Goal: Find specific page/section: Find specific page/section

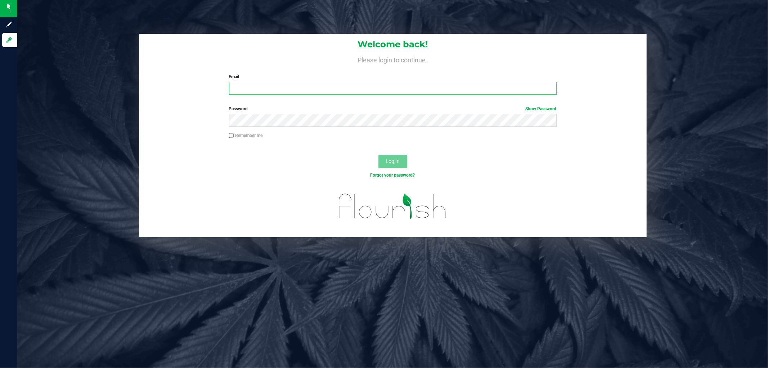
click at [296, 86] on input "Email" at bounding box center [393, 88] width 328 height 13
type input "[EMAIL_ADDRESS][DOMAIN_NAME]"
click at [379, 155] on button "Log In" at bounding box center [393, 161] width 29 height 13
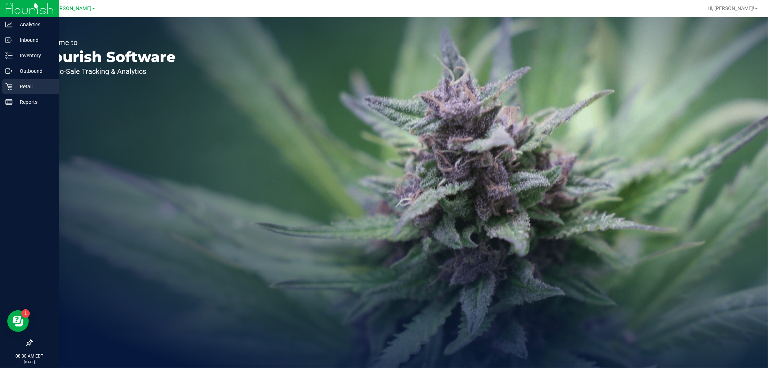
click at [10, 84] on icon at bounding box center [8, 86] width 7 height 7
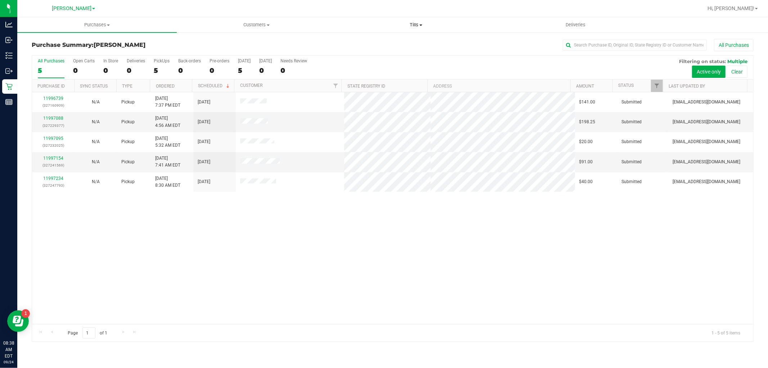
click at [420, 22] on span "Tills" at bounding box center [416, 25] width 159 height 6
click at [388, 41] on li "Manage tills" at bounding box center [416, 43] width 160 height 9
